Goal: Information Seeking & Learning: Learn about a topic

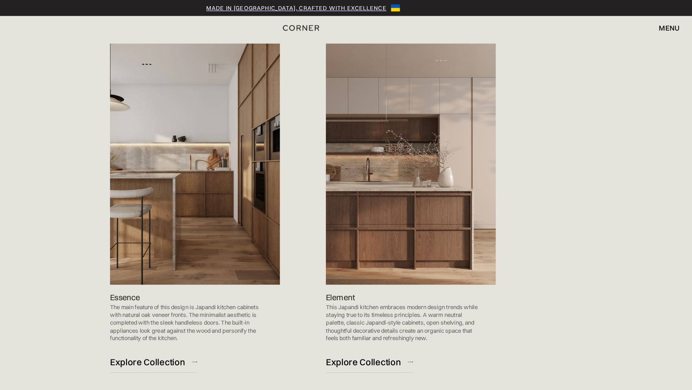
scroll to position [796, 0]
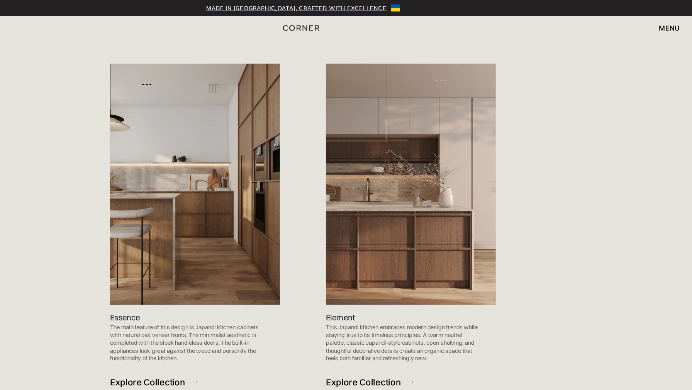
click at [432, 144] on img at bounding box center [440, 161] width 148 height 210
click at [401, 334] on div "Explore Collection" at bounding box center [399, 333] width 66 height 10
click at [214, 279] on div "Essence The main feature of this design is Japandi kitchen cabinets with natura…" at bounding box center [252, 307] width 148 height 83
click at [194, 281] on p "Essence" at bounding box center [191, 277] width 26 height 10
click at [195, 278] on p "Essence" at bounding box center [191, 277] width 26 height 10
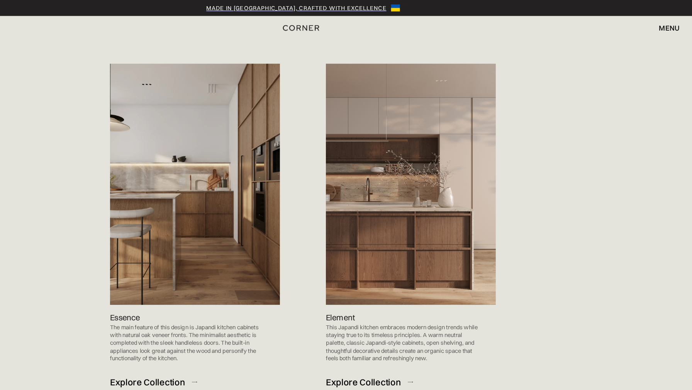
scroll to position [854, 0]
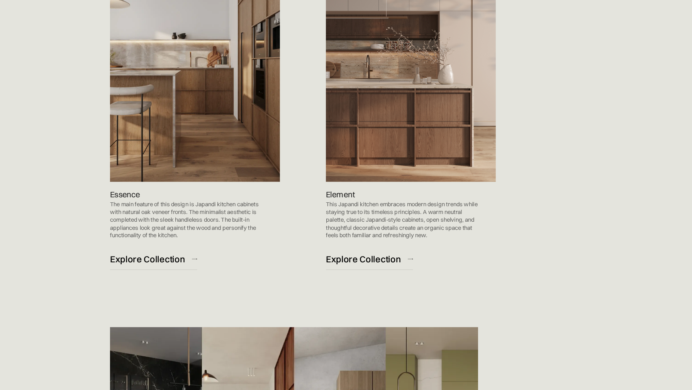
click at [227, 275] on div "Explore Collection" at bounding box center [211, 275] width 66 height 10
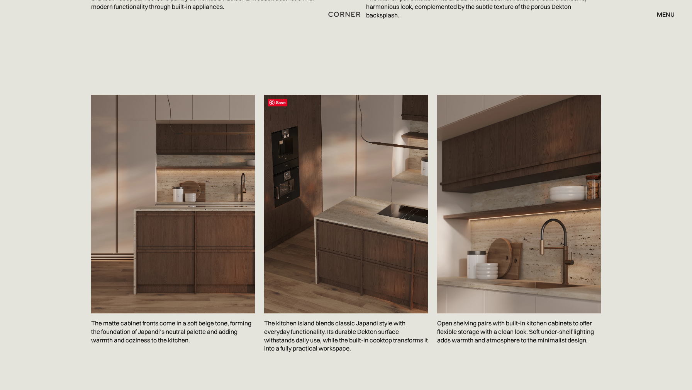
scroll to position [1260, 0]
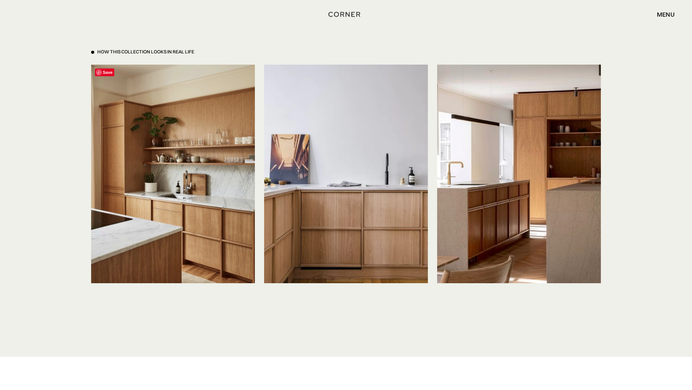
scroll to position [1772, 0]
click at [178, 118] on img at bounding box center [173, 173] width 164 height 218
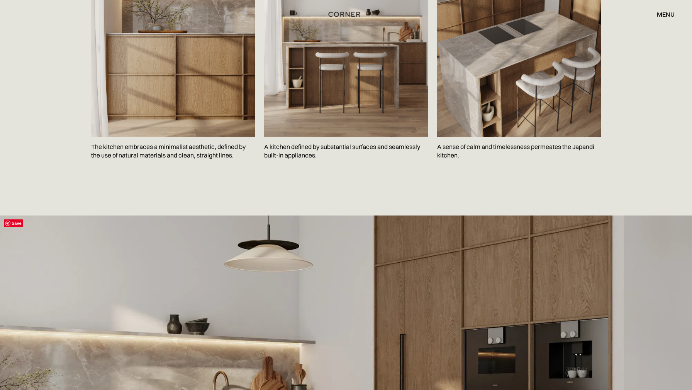
scroll to position [1412, 0]
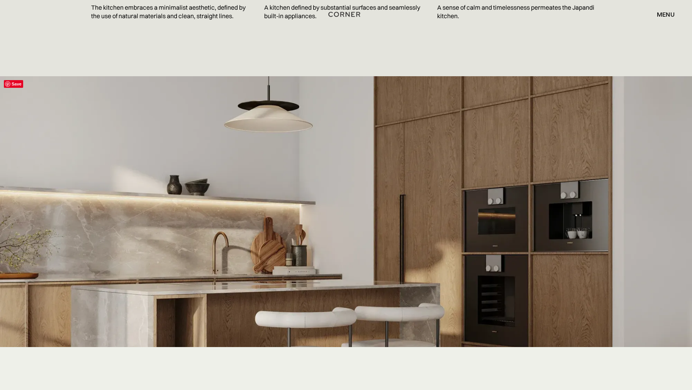
click at [238, 280] on img at bounding box center [346, 283] width 692 height 415
click at [11, 82] on span "Save" at bounding box center [13, 84] width 19 height 8
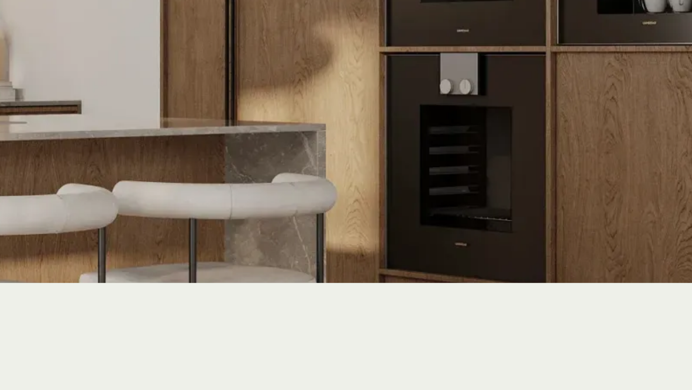
scroll to position [1411, 0]
